Goal: Complete application form

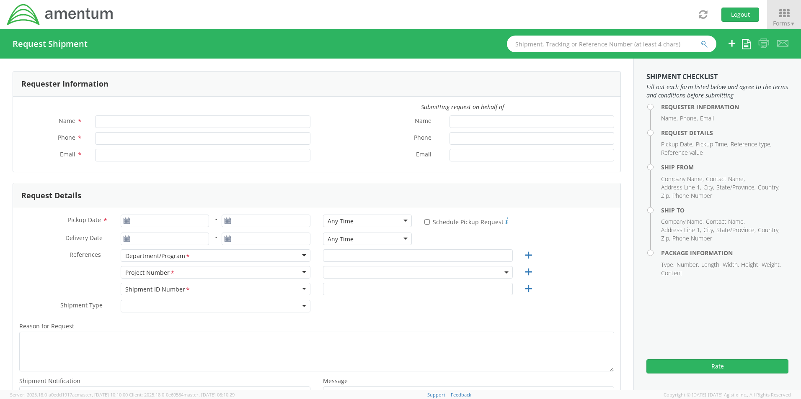
type input "[PERSON_NAME]"
type input "8172241568"
type input "[EMAIL_ADDRESS][PERSON_NAME][DOMAIN_NAME]"
select select "OCCP.600391.00000"
click at [343, 273] on span "OCCP.600391.00000" at bounding box center [417, 273] width 180 height 8
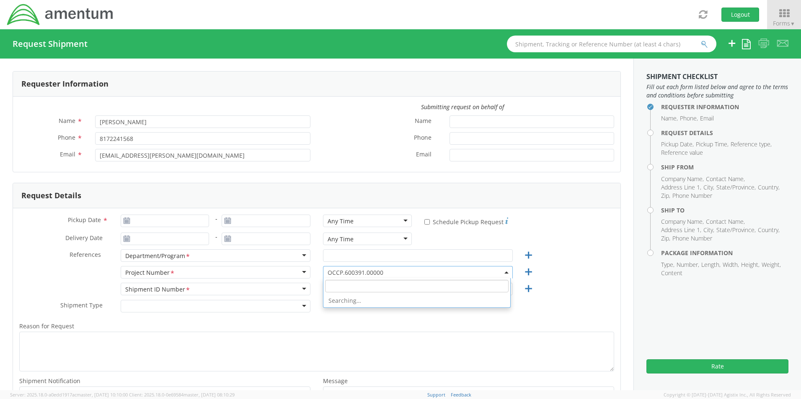
click at [341, 288] on input "search" at bounding box center [416, 286] width 183 height 13
paste input "20.738.707557"
type input "20.738.707557"
click at [734, 15] on button "Logout" at bounding box center [740, 15] width 38 height 14
